Goal: Task Accomplishment & Management: Manage account settings

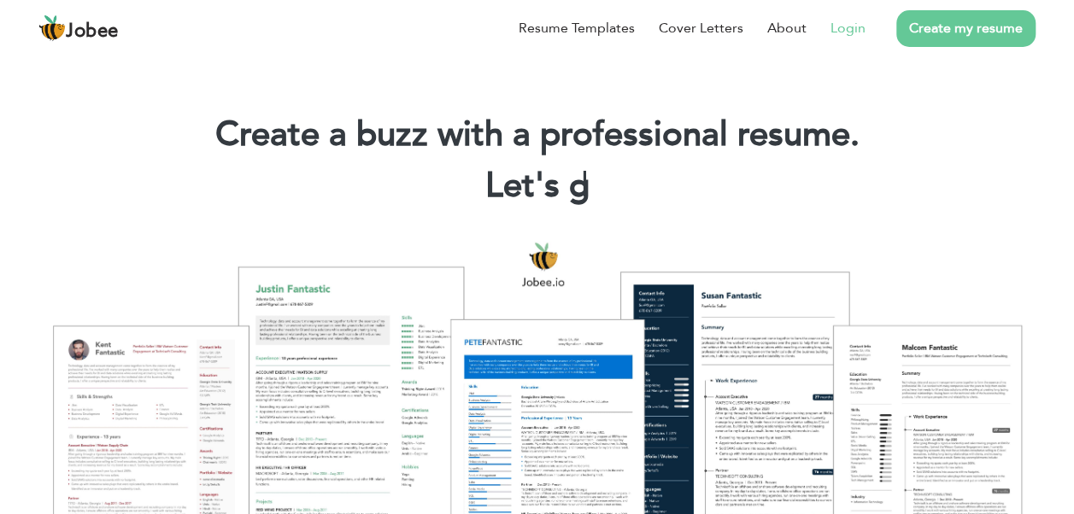
click at [856, 24] on link "Login" at bounding box center [847, 28] width 35 height 21
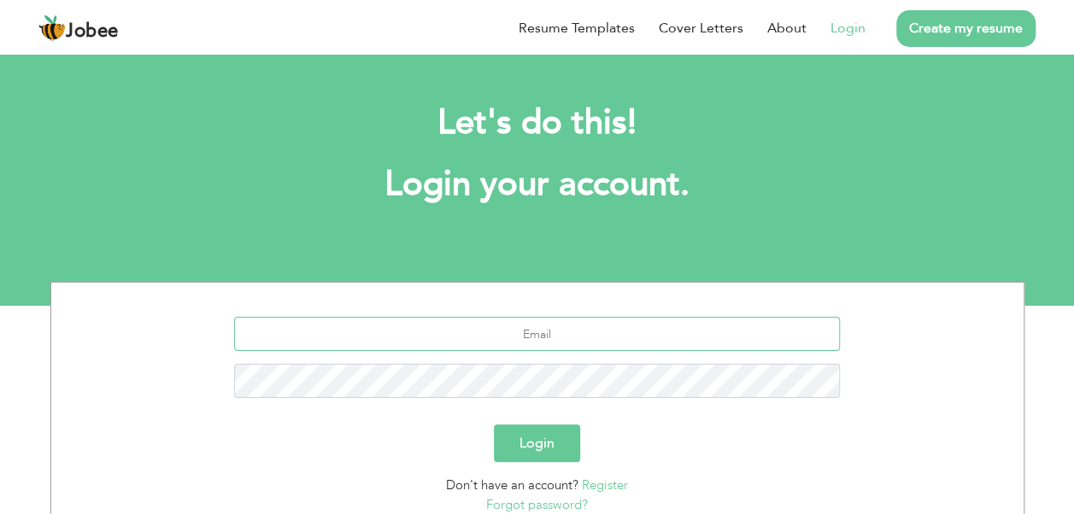
click at [562, 333] on input "text" at bounding box center [537, 334] width 606 height 34
type input "[EMAIL_ADDRESS][DOMAIN_NAME]"
click at [529, 444] on button "Login" at bounding box center [537, 444] width 86 height 38
